Goal: Task Accomplishment & Management: Use online tool/utility

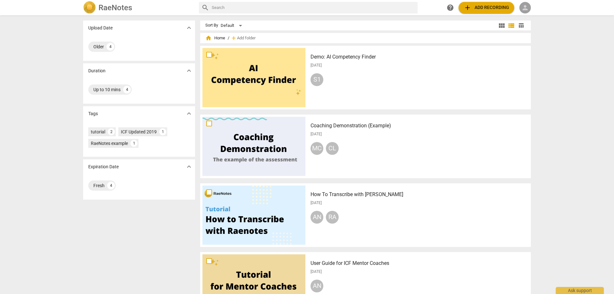
click at [526, 9] on span "person" at bounding box center [526, 8] width 8 height 8
click at [532, 16] on li "Login" at bounding box center [531, 15] width 23 height 15
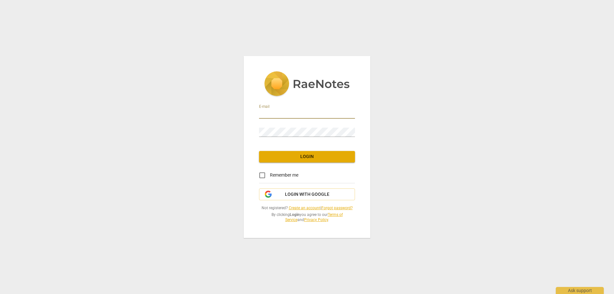
click at [277, 116] on input "email" at bounding box center [307, 113] width 96 height 9
type input "[EMAIL_ADDRESS][DOMAIN_NAME]"
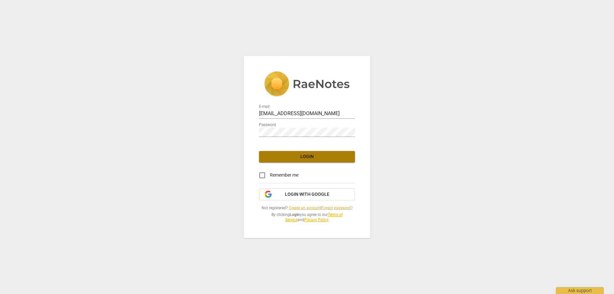
click at [305, 155] on span "Login" at bounding box center [307, 157] width 86 height 6
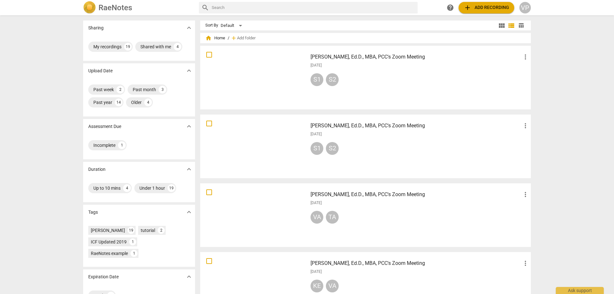
click at [239, 74] on div at bounding box center [254, 77] width 103 height 59
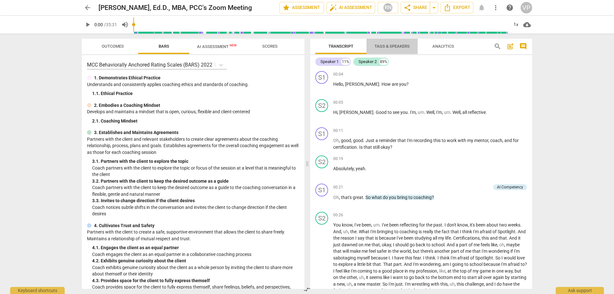
click at [389, 44] on span "Tags & Speakers" at bounding box center [392, 46] width 35 height 5
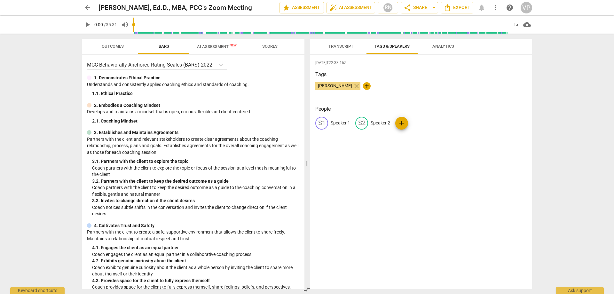
click at [340, 123] on p "Speaker 1" at bounding box center [341, 123] width 20 height 7
type input "[PERSON_NAME]"
click at [417, 122] on p "Speaker 2" at bounding box center [423, 123] width 20 height 7
type input "[PERSON_NAME]"
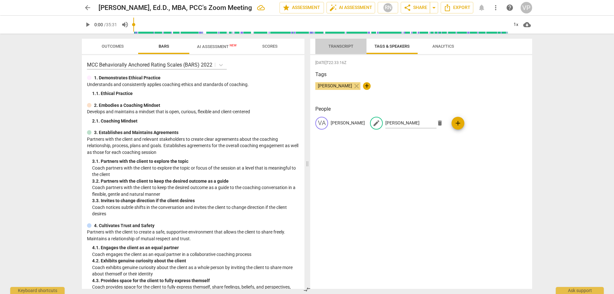
click at [340, 43] on span "Transcript" at bounding box center [341, 46] width 40 height 9
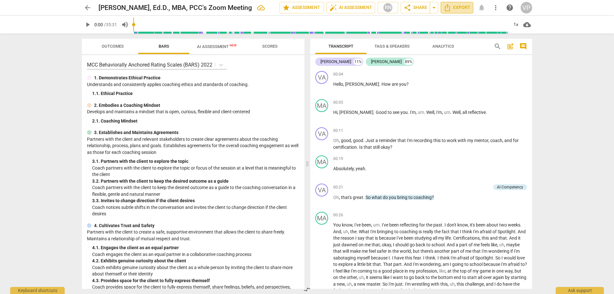
click at [458, 5] on span "Export" at bounding box center [457, 8] width 27 height 8
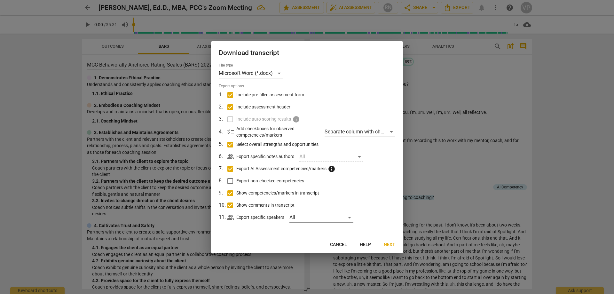
click at [393, 244] on span "Next" at bounding box center [390, 245] width 12 height 6
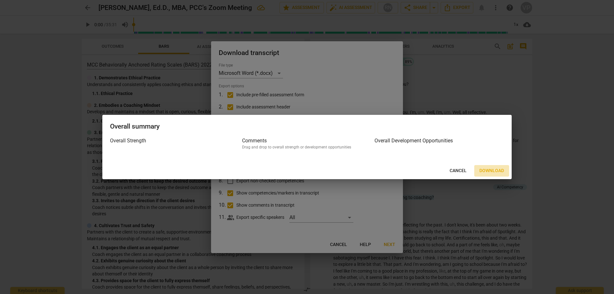
click at [487, 169] on span "Download" at bounding box center [492, 171] width 25 height 6
